Goal: Information Seeking & Learning: Understand process/instructions

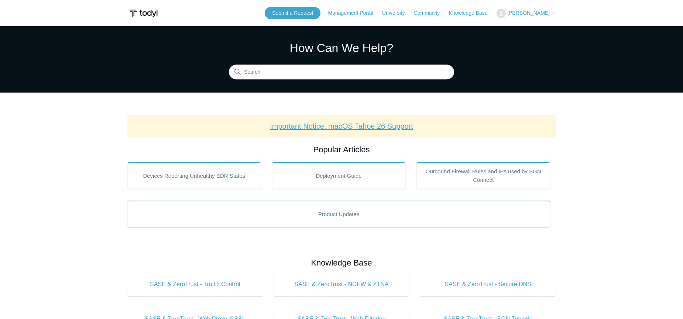
click at [348, 124] on link "Important Notice: macOS Tahoe 26 Support" at bounding box center [341, 126] width 143 height 8
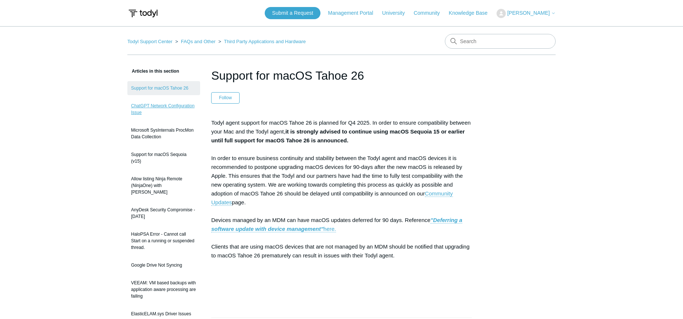
click at [168, 106] on link "ChatGPT Network Configuration Issue" at bounding box center [163, 109] width 73 height 21
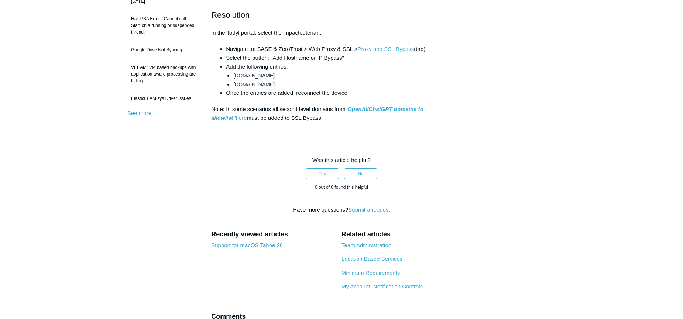
scroll to position [216, 0]
drag, startPoint x: 234, startPoint y: 229, endPoint x: 261, endPoint y: 230, distance: 27.0
click at [261, 80] on li "chatgpt.com" at bounding box center [352, 75] width 238 height 9
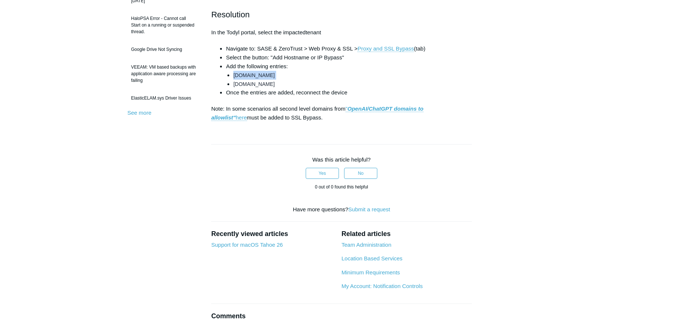
click at [261, 80] on li "chatgpt.com" at bounding box center [352, 75] width 238 height 9
copy ul "chatgpt.com"
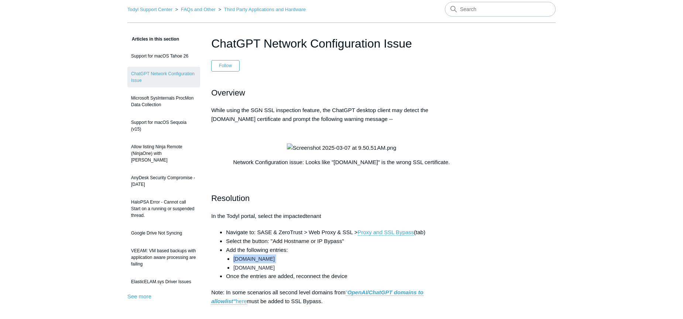
scroll to position [0, 0]
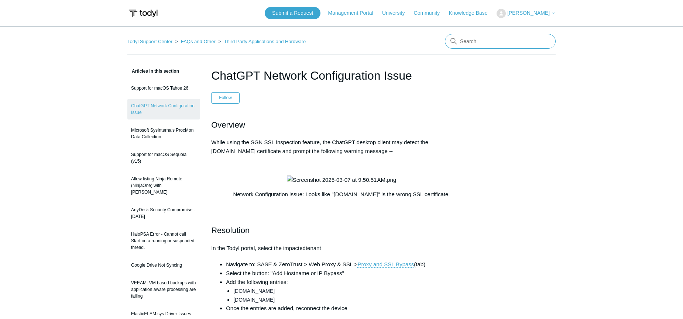
click at [459, 40] on input "Search" at bounding box center [500, 41] width 111 height 15
type input "mac install"
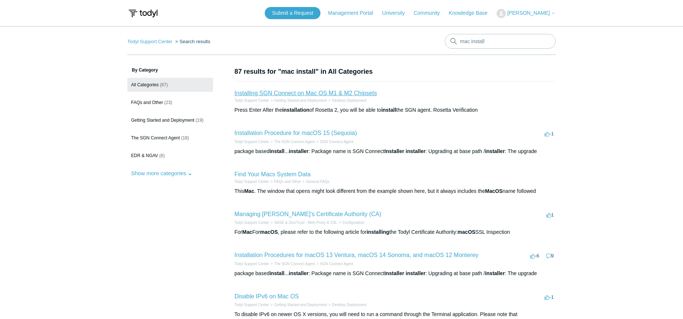
click at [305, 93] on link "Installing SGN Connect on Mac OS M1 & M2 Chipsets" at bounding box center [305, 93] width 142 height 6
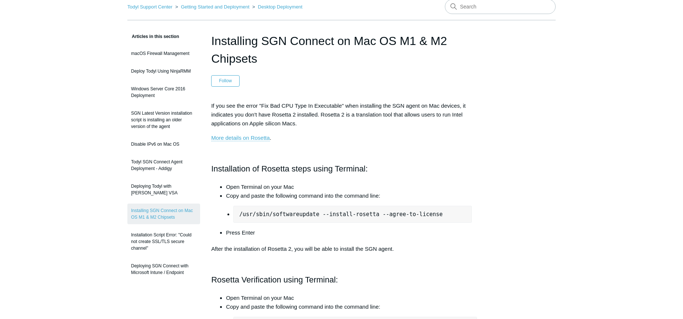
scroll to position [34, 0]
click at [171, 72] on link "Deploy Todyl Using NinjaRMM" at bounding box center [163, 72] width 73 height 14
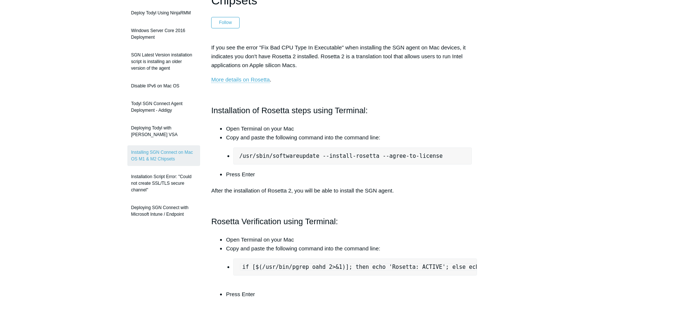
scroll to position [98, 0]
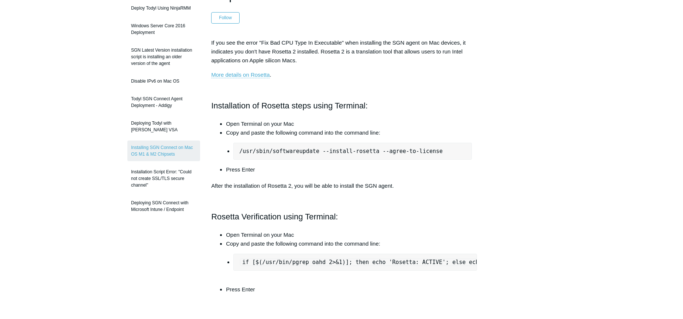
click at [367, 151] on pre "/usr/sbin/softwareupdate --install-rosetta --agree-to-license" at bounding box center [352, 151] width 238 height 17
drag, startPoint x: 239, startPoint y: 149, endPoint x: 252, endPoint y: 149, distance: 13.3
click at [252, 149] on pre "/usr/sbin/softwareupdate --install-rosetta --agree-to-license" at bounding box center [352, 151] width 238 height 17
click at [367, 148] on pre "/usr/sbin/softwareupdate --install-rosetta --agree-to-license" at bounding box center [352, 151] width 238 height 17
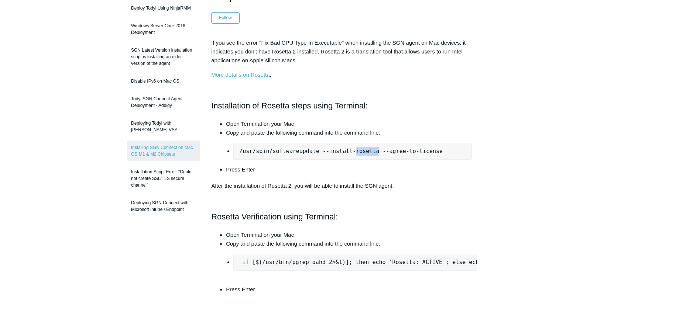
click at [367, 148] on pre "/usr/sbin/softwareupdate --install-rosetta --agree-to-license" at bounding box center [352, 151] width 238 height 17
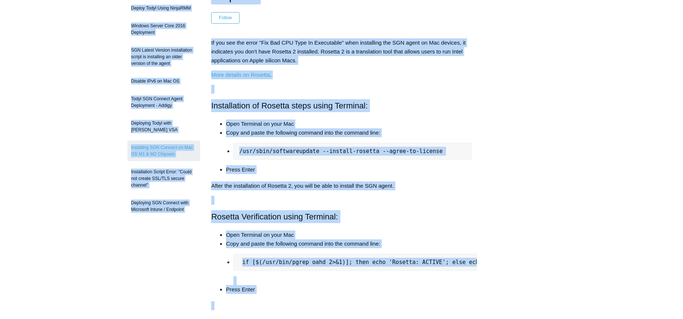
click at [354, 147] on pre "/usr/sbin/softwareupdate --install-rosetta --agree-to-license" at bounding box center [352, 151] width 238 height 17
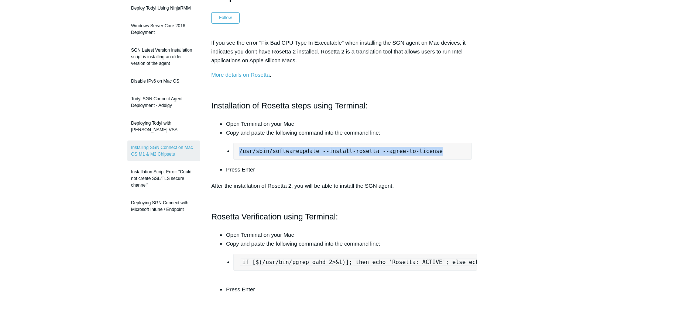
drag, startPoint x: 445, startPoint y: 152, endPoint x: 285, endPoint y: 147, distance: 160.3
click at [285, 147] on pre "/usr/sbin/softwareupdate --install-rosetta --agree-to-license" at bounding box center [352, 151] width 238 height 17
copy pre "/usr/sbin/softwareupdate --install-rosetta --agree-to-license"
click at [510, 78] on div "Articles in this section macOS Firewall Management Deploy Todyl Using NinjaRMM …" at bounding box center [341, 273] width 428 height 609
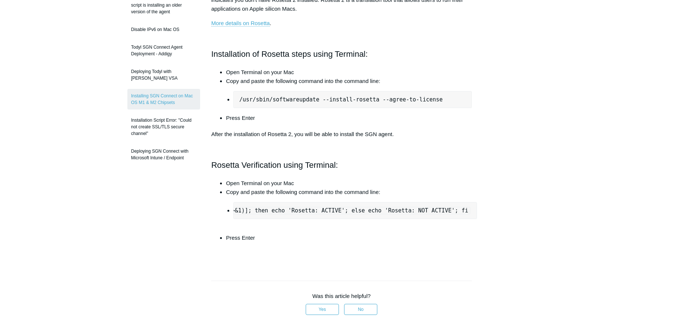
scroll to position [0, 0]
click at [285, 211] on code "if [$(/usr/bin/pgrep oahd 2>&1)]; then echo 'Rosetta: ACTIVE'; else echo 'Roset…" at bounding box center [405, 210] width 331 height 7
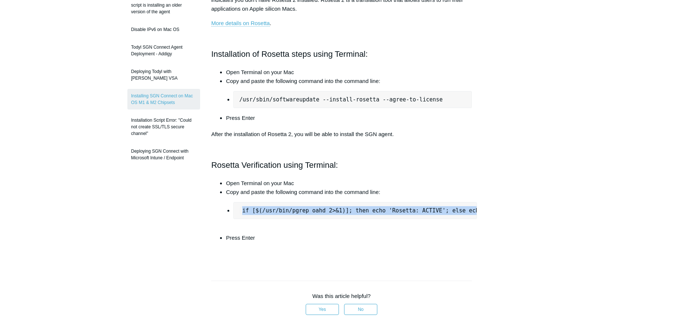
click at [285, 211] on code "if [$(/usr/bin/pgrep oahd 2>&1)]; then echo 'Rosetta: ACTIVE'; else echo 'Roset…" at bounding box center [405, 210] width 331 height 7
copy li "if [$(/usr/bin/pgrep oahd 2>&1)]; then echo 'Rosetta: ACTIVE'; else echo 'Roset…"
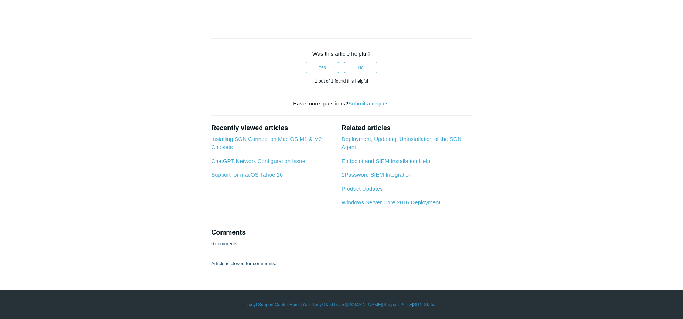
scroll to position [1068, 0]
